Goal: Information Seeking & Learning: Learn about a topic

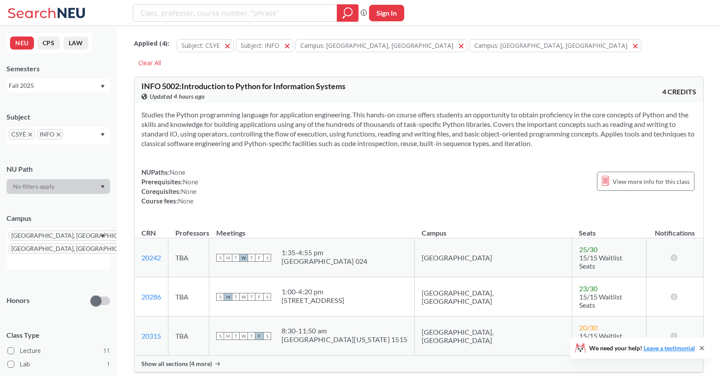
scroll to position [3070, 0]
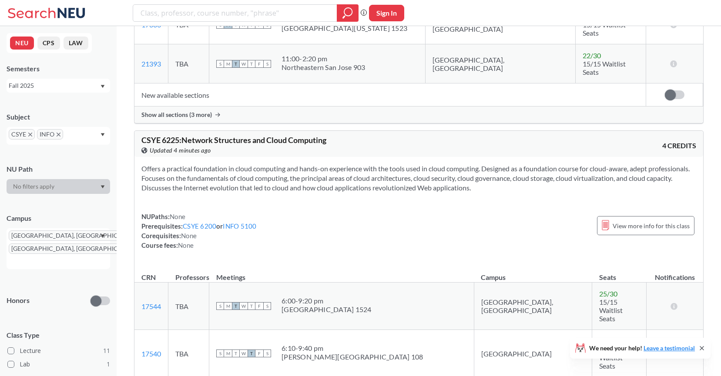
scroll to position [2138, 0]
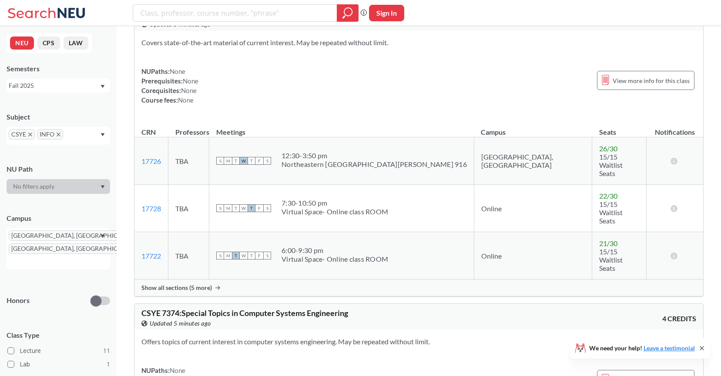
scroll to position [2843, 0]
